Goal: Task Accomplishment & Management: Manage account settings

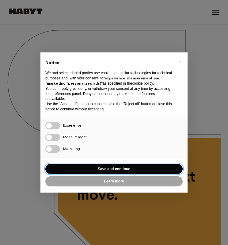
click at [106, 170] on button "Save and continue" at bounding box center [113, 169] width 137 height 10
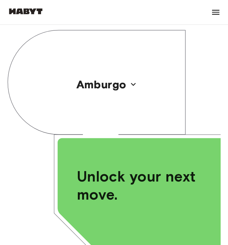
click at [215, 13] on icon at bounding box center [216, 12] width 10 height 10
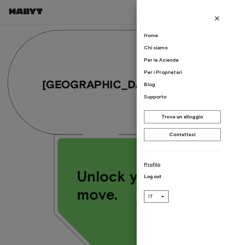
click at [151, 162] on link "Profilo" at bounding box center [182, 164] width 77 height 7
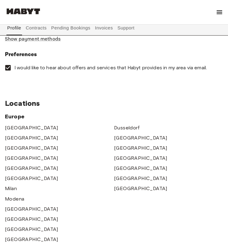
scroll to position [338, 0]
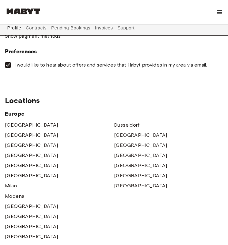
click at [38, 27] on button "Contracts" at bounding box center [36, 28] width 22 height 15
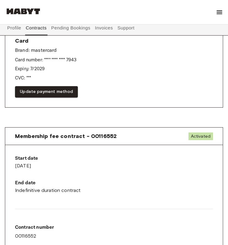
scroll to position [400, 0]
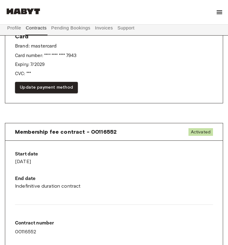
click at [68, 29] on button "Pending Bookings" at bounding box center [71, 28] width 41 height 15
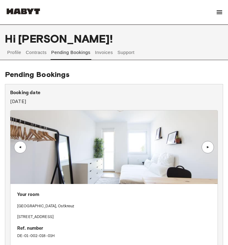
click at [212, 149] on div "▲" at bounding box center [208, 147] width 12 height 12
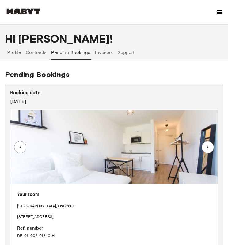
click at [106, 46] on button "Invoices" at bounding box center [103, 52] width 19 height 15
